Goal: Task Accomplishment & Management: Manage account settings

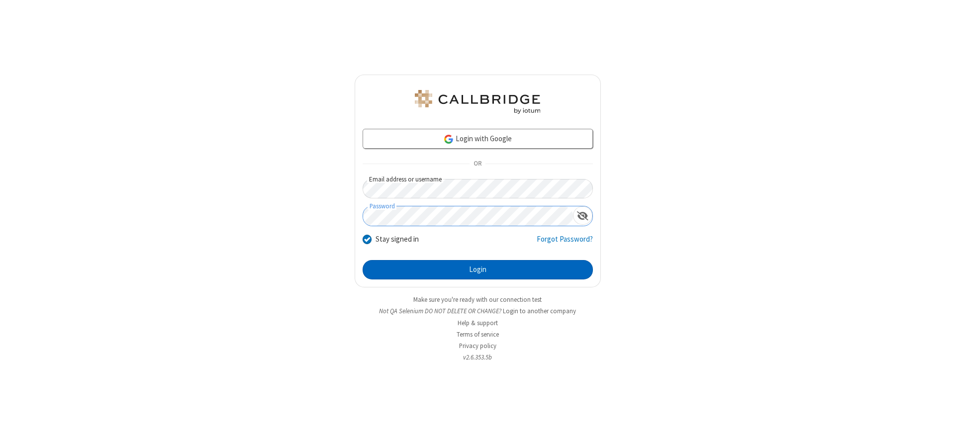
click at [478, 270] on button "Login" at bounding box center [478, 270] width 230 height 20
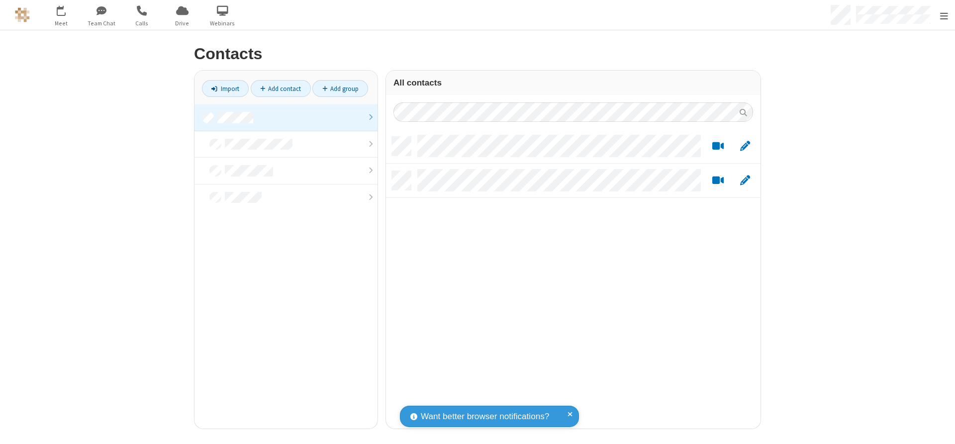
scroll to position [292, 367]
click at [282, 117] on link at bounding box center [286, 117] width 183 height 27
click at [277, 89] on link "Add contact" at bounding box center [281, 88] width 60 height 17
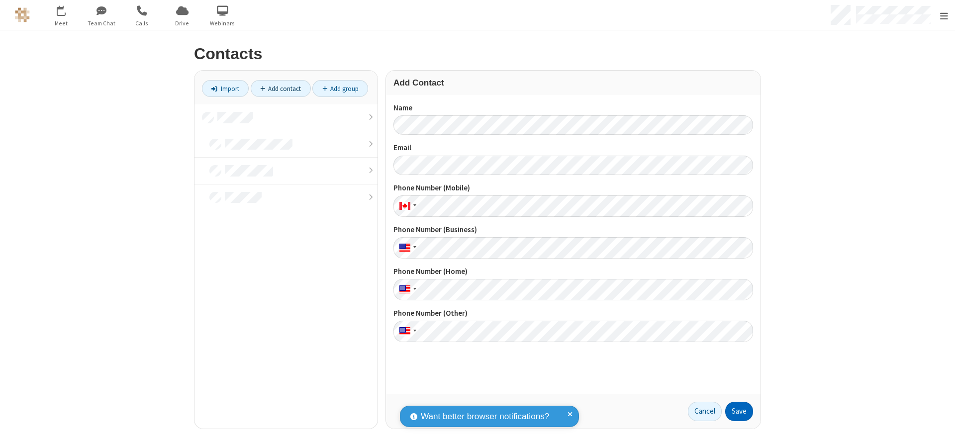
click at [735, 411] on button "Save" at bounding box center [739, 412] width 28 height 20
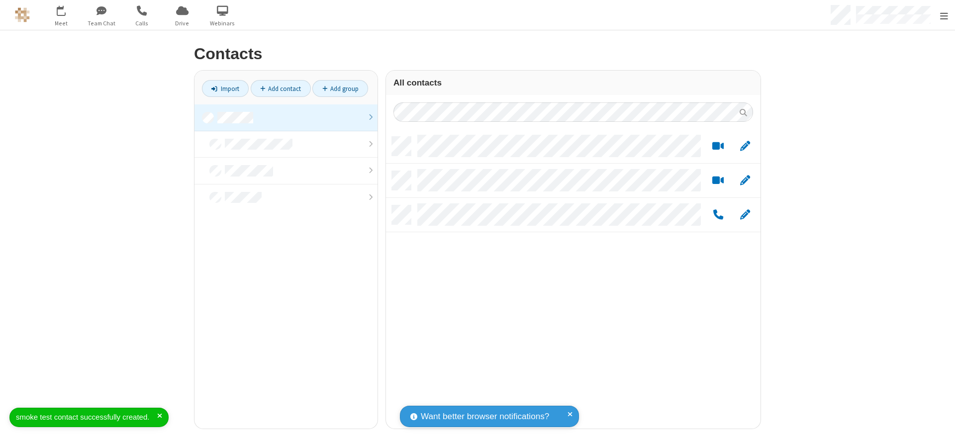
scroll to position [292, 367]
click at [277, 89] on link "Add contact" at bounding box center [281, 88] width 60 height 17
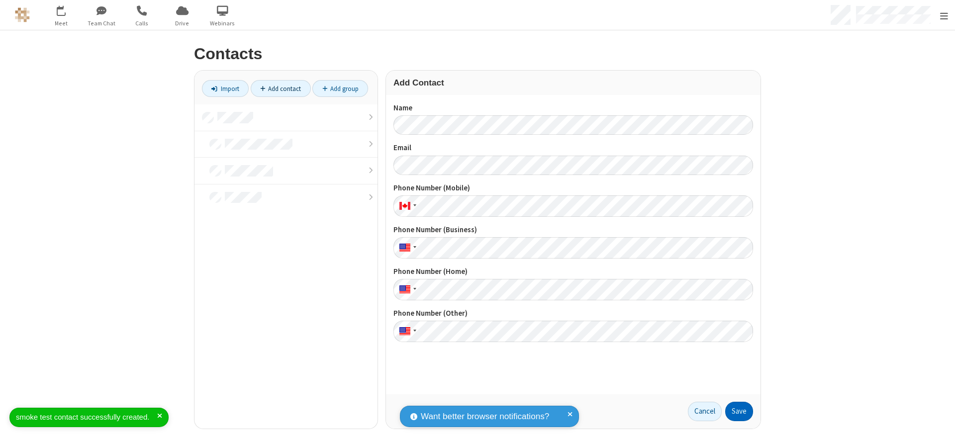
click at [735, 411] on button "Save" at bounding box center [739, 412] width 28 height 20
